Goal: Book appointment/travel/reservation

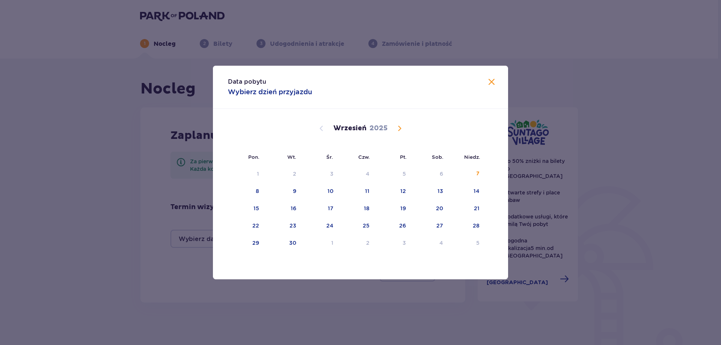
click at [400, 122] on div "[DATE]" at bounding box center [360, 137] width 249 height 56
click at [400, 130] on span "Calendar" at bounding box center [399, 128] width 9 height 9
click at [438, 189] on div "8" at bounding box center [429, 191] width 36 height 17
click at [257, 208] on div "10" at bounding box center [257, 209] width 6 height 8
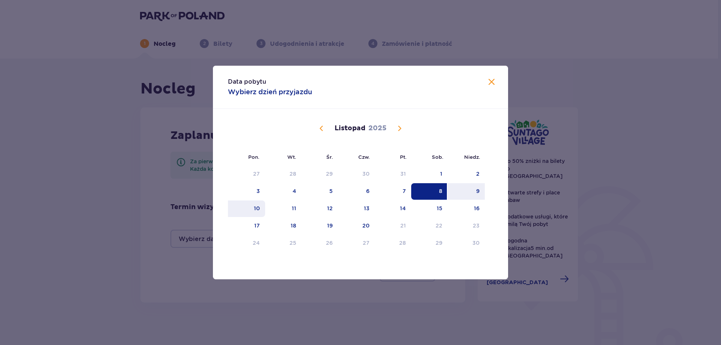
type input "[DATE] - [DATE]"
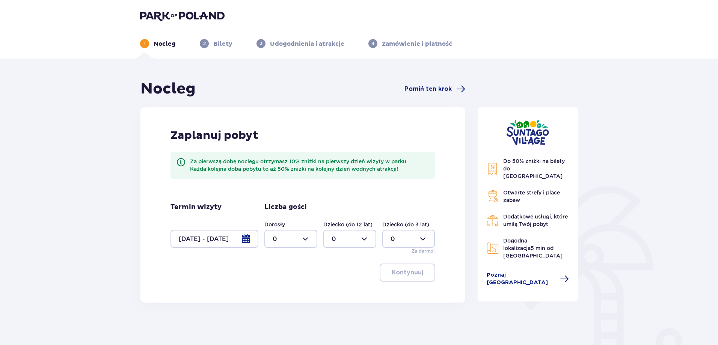
click at [278, 238] on div at bounding box center [290, 239] width 53 height 18
click at [283, 290] on div "2" at bounding box center [291, 293] width 36 height 8
type input "2"
click at [371, 234] on div at bounding box center [349, 239] width 53 height 18
click at [344, 292] on div "2" at bounding box center [350, 293] width 36 height 8
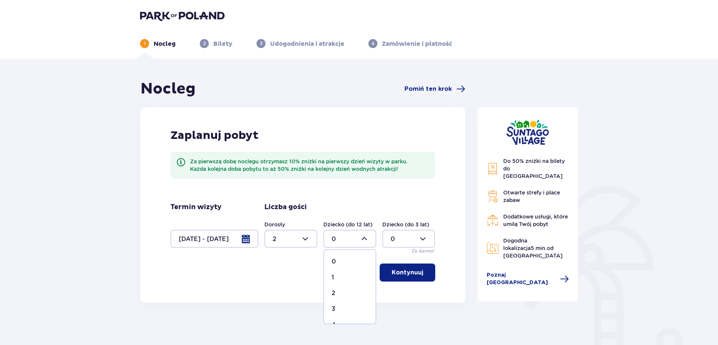
type input "2"
click at [415, 275] on p "Kontynuuj" at bounding box center [408, 272] width 32 height 8
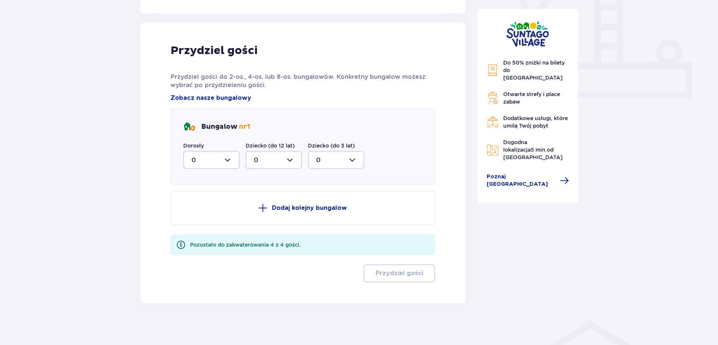
scroll to position [290, 0]
click at [222, 163] on div at bounding box center [211, 160] width 56 height 18
click at [207, 212] on div "2" at bounding box center [212, 214] width 40 height 8
type input "2"
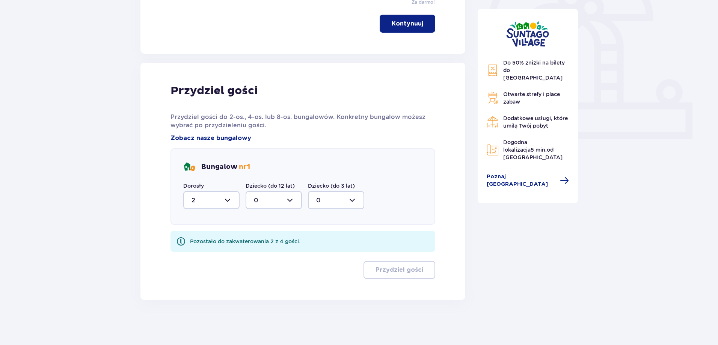
click at [268, 192] on div at bounding box center [274, 200] width 56 height 18
click at [266, 252] on div "2" at bounding box center [274, 254] width 40 height 8
type input "2"
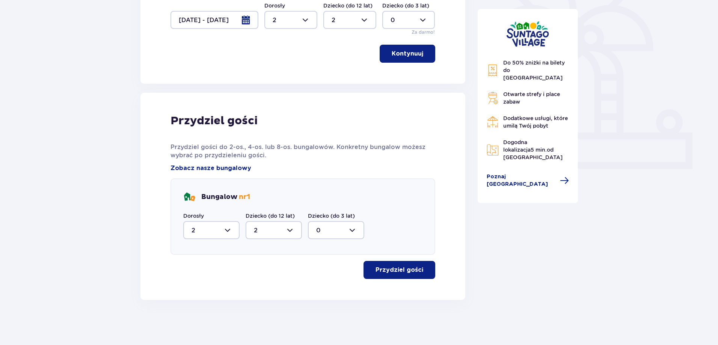
scroll to position [219, 0]
click at [416, 282] on div "Przydziel gości Przydziel gości do 2-os., 4-os. lub 8-os. bungalowów. Konkretny…" at bounding box center [302, 196] width 325 height 207
click at [410, 271] on p "Przydziel gości" at bounding box center [400, 270] width 48 height 8
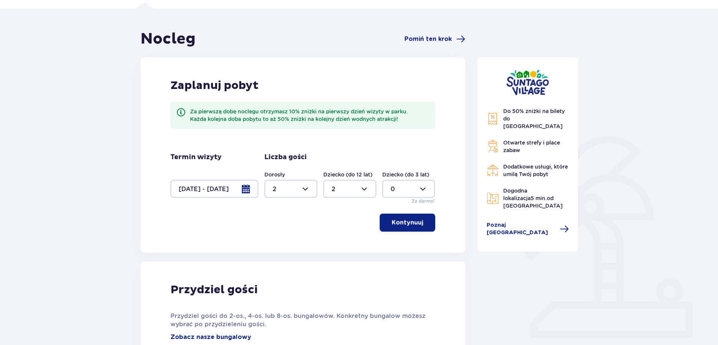
scroll to position [0, 0]
